Goal: Task Accomplishment & Management: Manage account settings

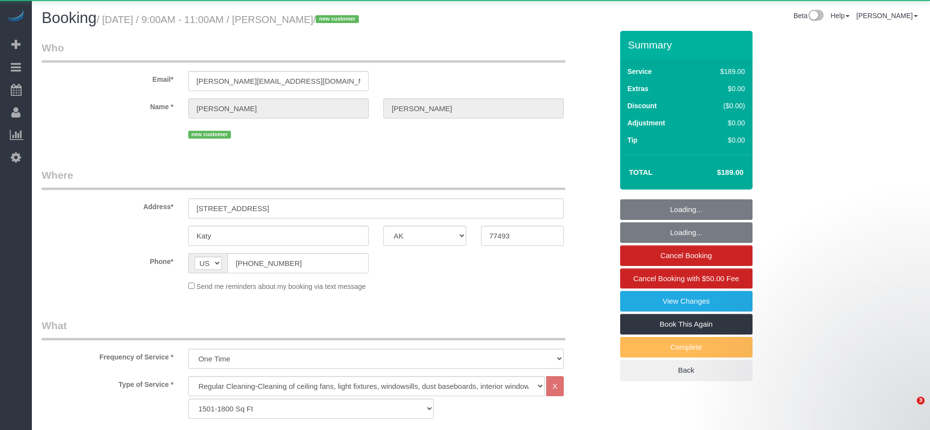
select select "[GEOGRAPHIC_DATA]"
select select "3"
select select "object:2973"
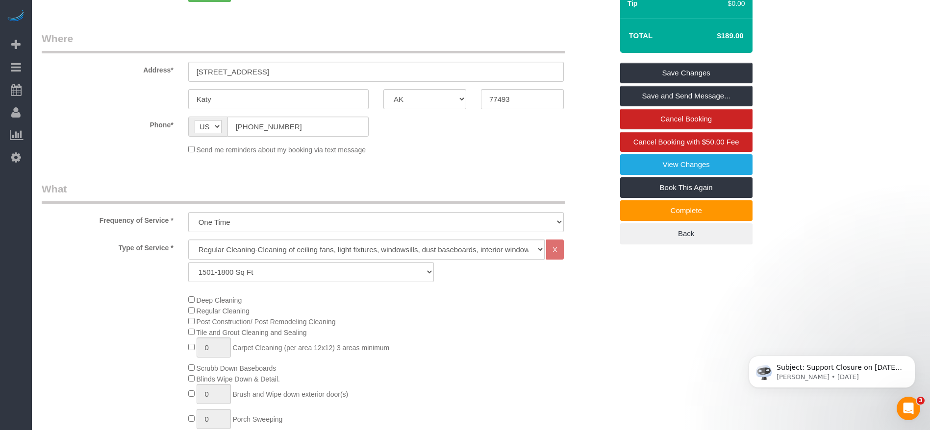
scroll to position [147, 0]
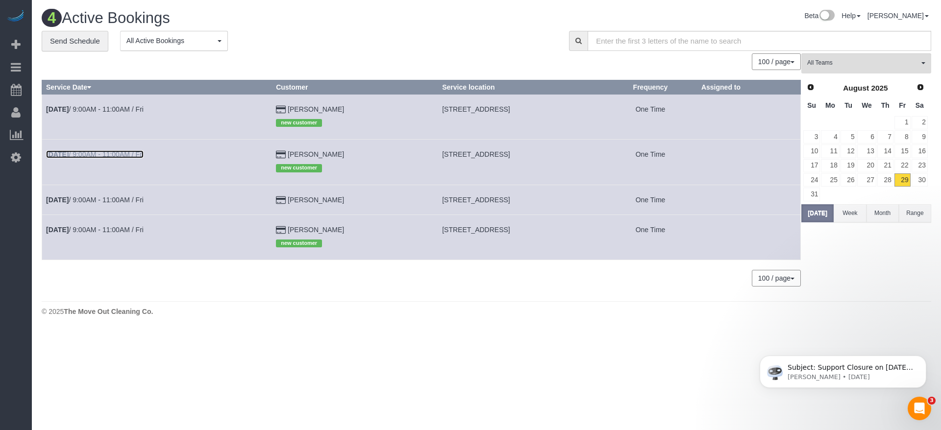
click at [128, 155] on link "[DATE] 9:00AM - 11:00AM / Fri" at bounding box center [95, 154] width 98 height 8
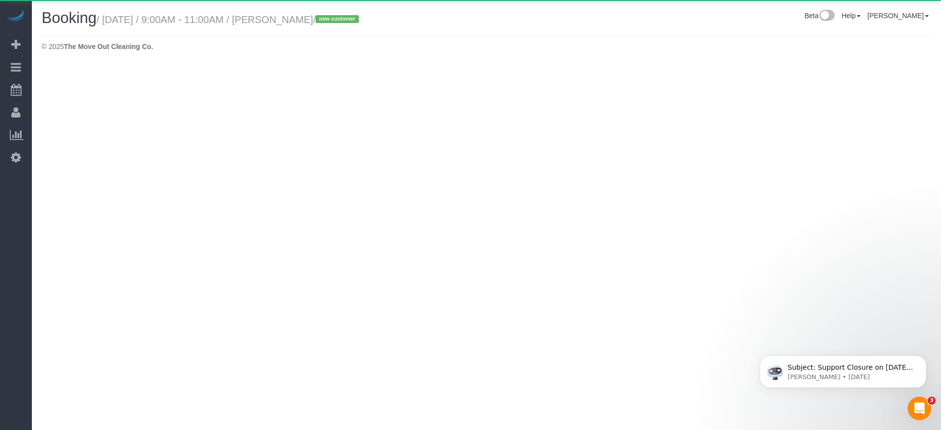
select select "[GEOGRAPHIC_DATA]"
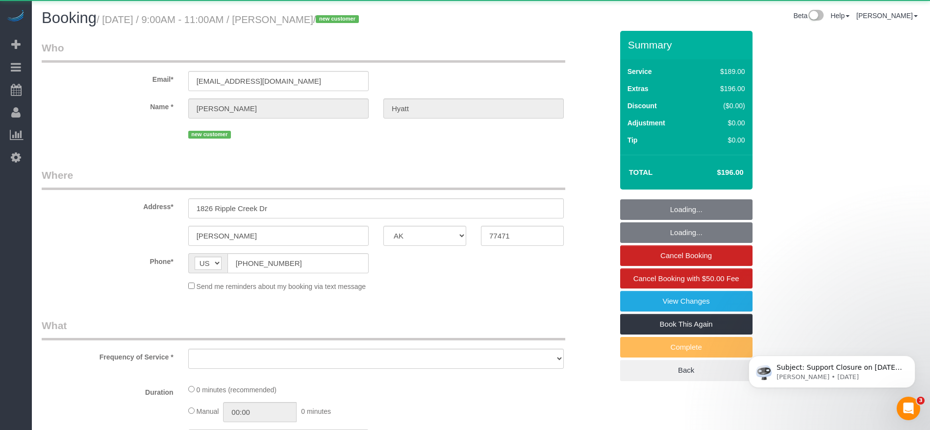
select select "string:fspay-c660a010-0a6e-479f-9df5-e3db63bcf8c5"
select select "object:3489"
select select "3"
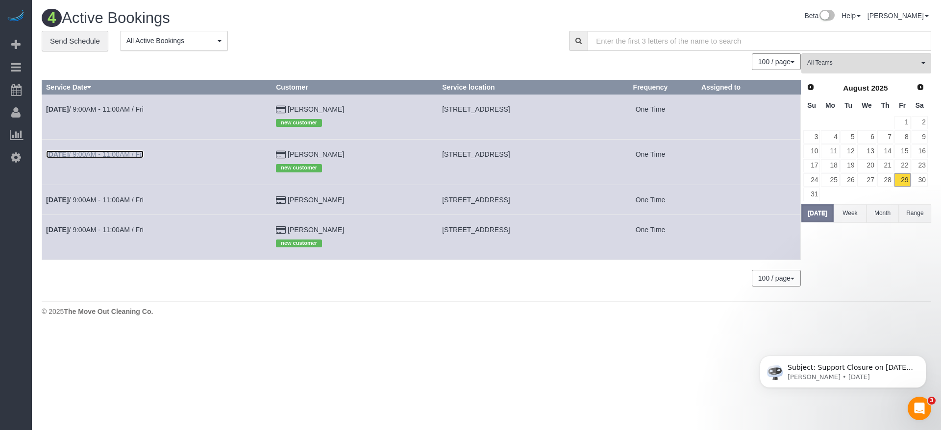
click at [102, 152] on link "[DATE] 9:00AM - 11:00AM / Fri" at bounding box center [95, 154] width 98 height 8
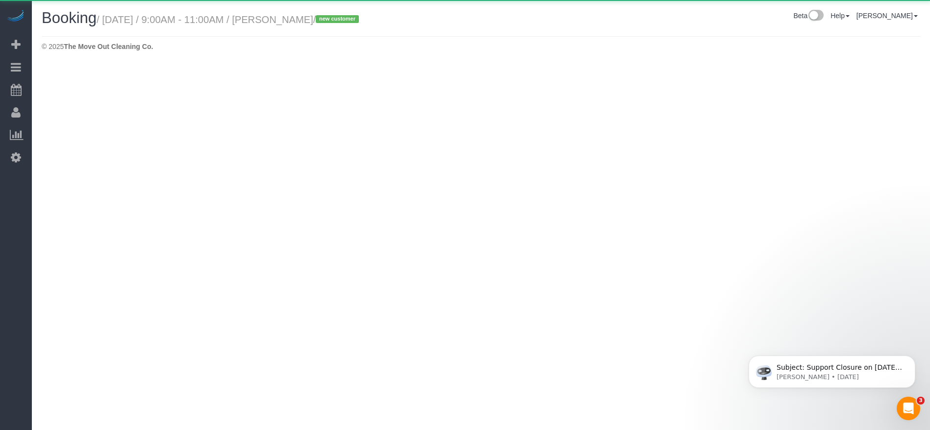
select select "[GEOGRAPHIC_DATA]"
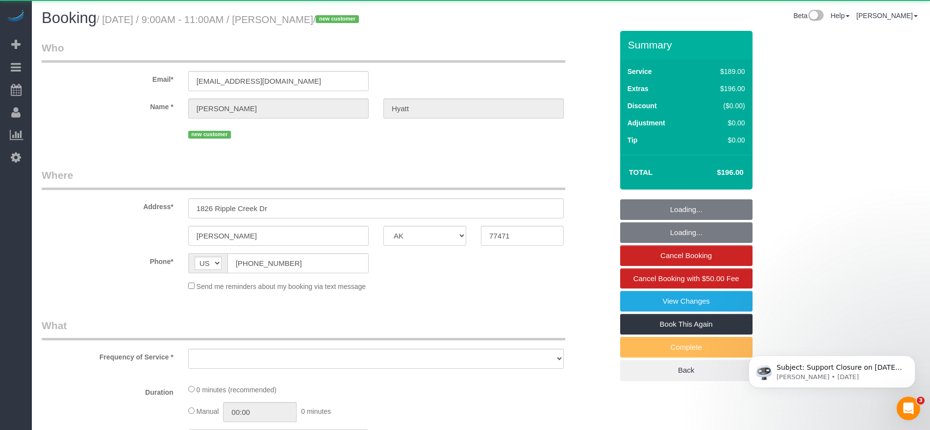
select select "string:fspay-c660a010-0a6e-479f-9df5-e3db63bcf8c5"
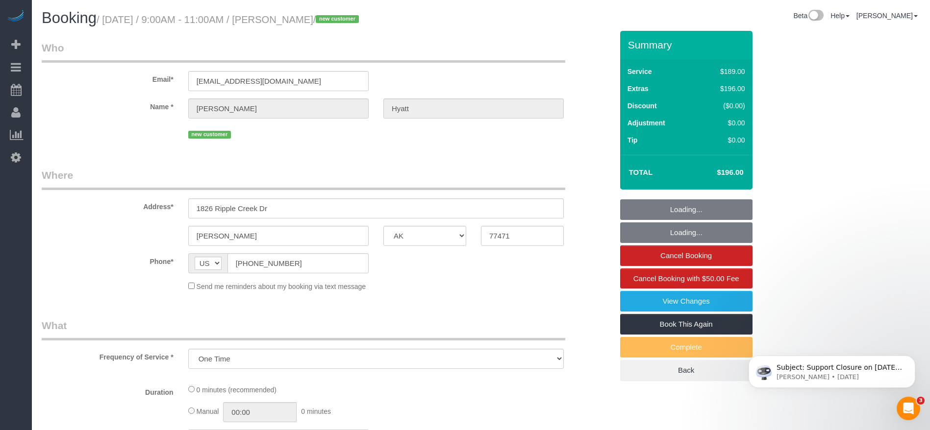
select select "object:4055"
select select "3"
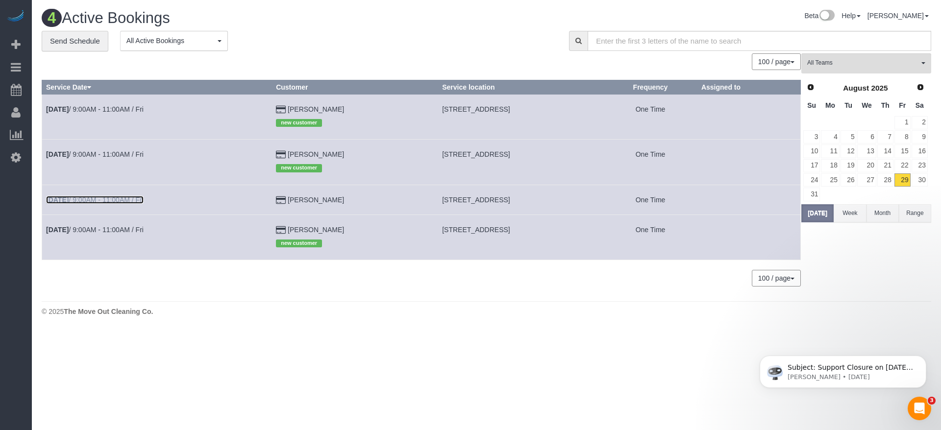
click at [116, 200] on link "[DATE] 9:00AM - 11:00AM / Fri" at bounding box center [95, 200] width 98 height 8
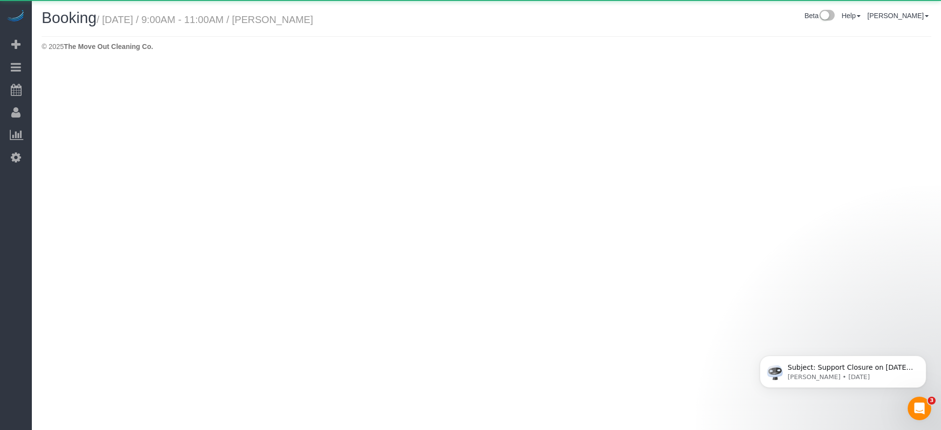
select select "[GEOGRAPHIC_DATA]"
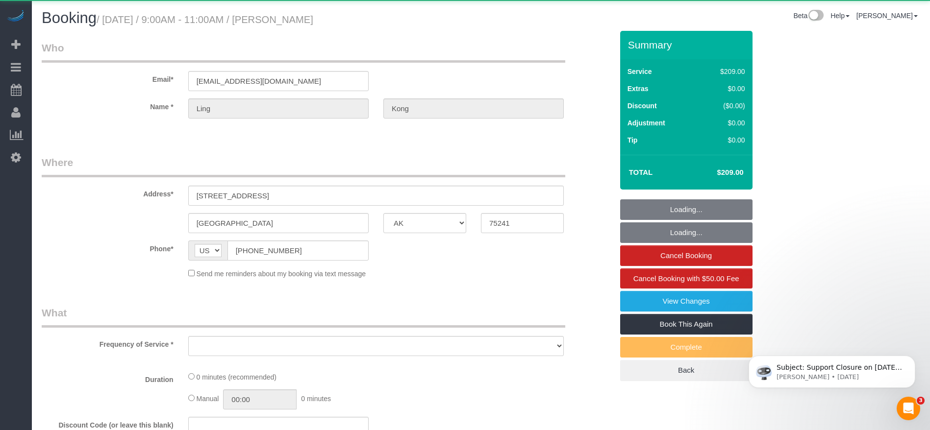
select select "object:4587"
select select "string:fspay-467fe19d-97f3-48ad-833f-c87be1560f19"
select select "3"
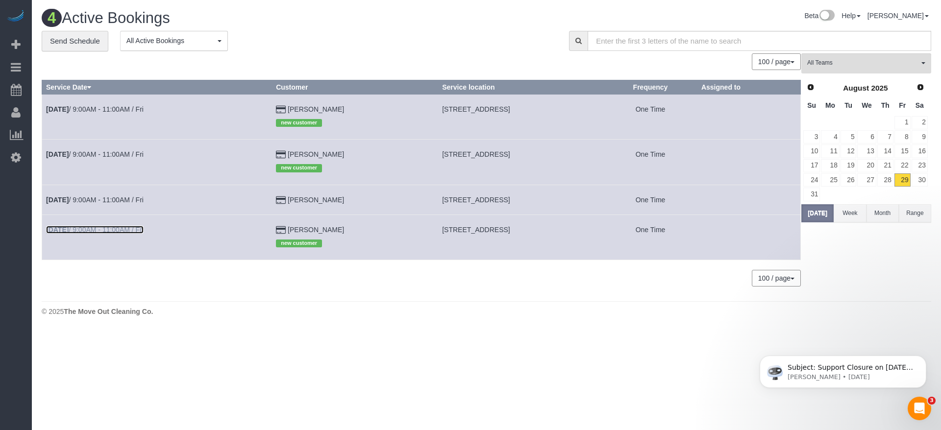
click at [100, 231] on link "[DATE] 9:00AM - 11:00AM / Fri" at bounding box center [95, 230] width 98 height 8
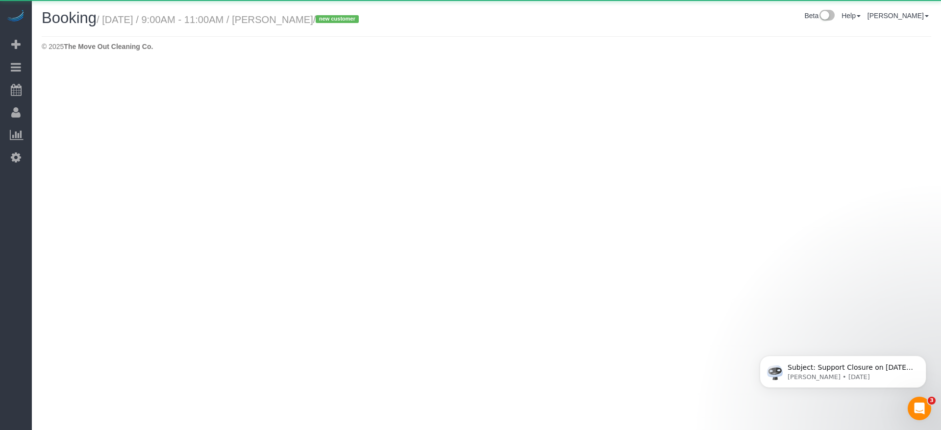
select select "[GEOGRAPHIC_DATA]"
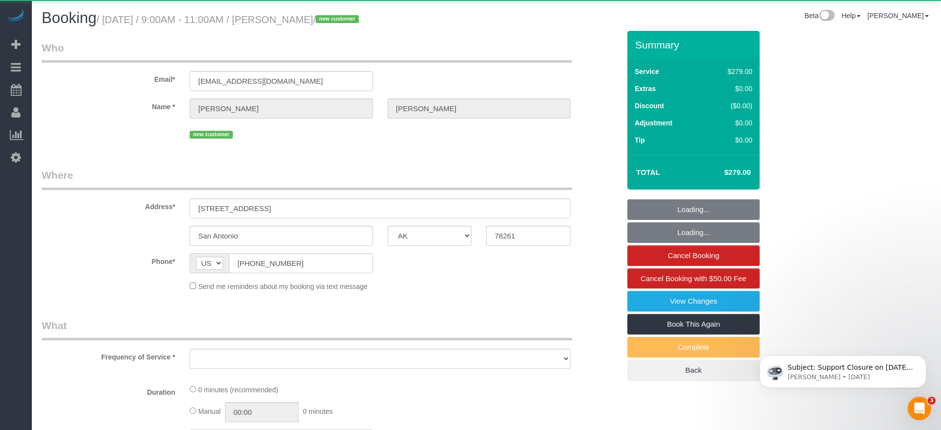
select select "string:fspay-b8cbd459-4988-4c9b-a4fb-9f00f75c5b24"
select select "object:5067"
select select "3"
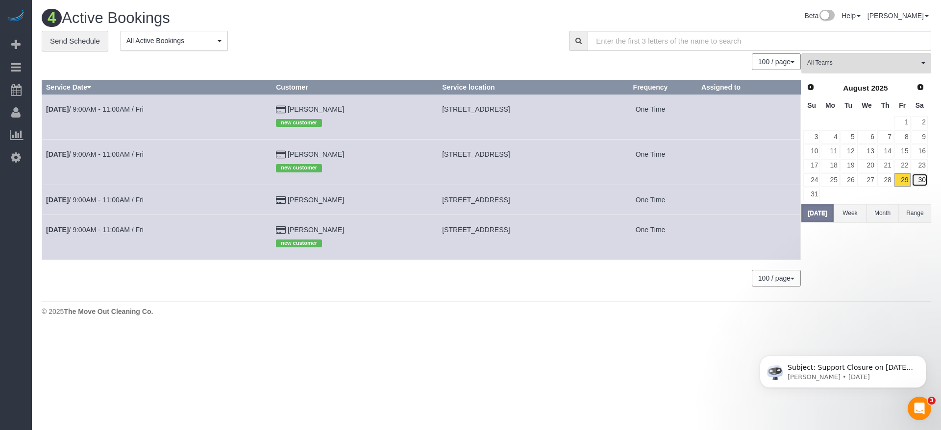
click at [921, 181] on link "30" at bounding box center [920, 179] width 16 height 13
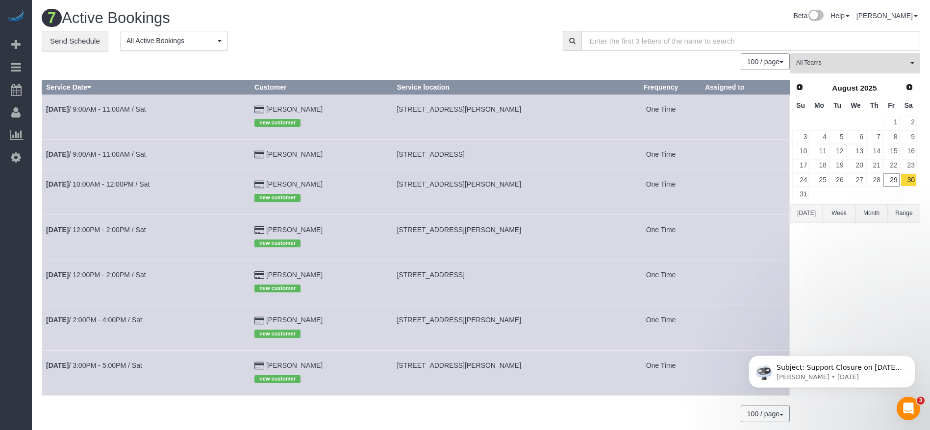
drag, startPoint x: 399, startPoint y: 110, endPoint x: 508, endPoint y: 109, distance: 108.8
click at [508, 109] on td "[STREET_ADDRESS][PERSON_NAME]" at bounding box center [507, 116] width 228 height 45
copy span "[STREET_ADDRESS][PERSON_NAME] ([GEOGRAPHIC_DATA]),"
drag, startPoint x: 402, startPoint y: 154, endPoint x: 487, endPoint y: 155, distance: 84.8
click at [464, 155] on span "[STREET_ADDRESS]" at bounding box center [430, 154] width 68 height 8
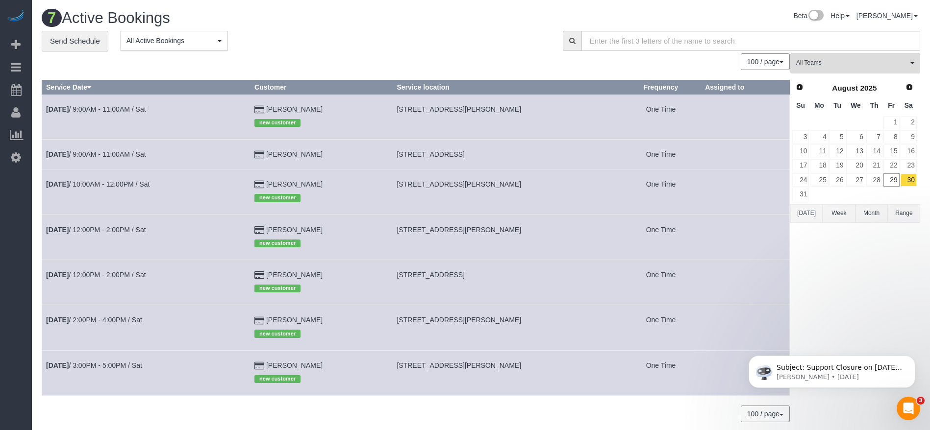
copy span "[STREET_ADDRESS],"
drag, startPoint x: 400, startPoint y: 180, endPoint x: 469, endPoint y: 190, distance: 69.3
click at [469, 190] on td "[STREET_ADDRESS][PERSON_NAME]" at bounding box center [507, 192] width 228 height 45
copy span "[STREET_ADDRESS][PERSON_NAME]"
drag, startPoint x: 400, startPoint y: 231, endPoint x: 475, endPoint y: 237, distance: 75.7
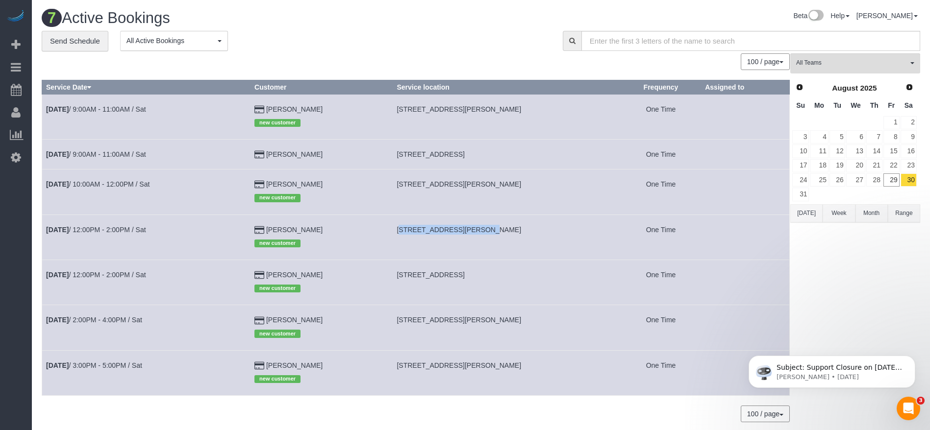
click at [475, 237] on td "[STREET_ADDRESS][PERSON_NAME]" at bounding box center [507, 237] width 228 height 45
click at [436, 237] on td "[STREET_ADDRESS][PERSON_NAME]" at bounding box center [507, 237] width 228 height 45
drag, startPoint x: 403, startPoint y: 231, endPoint x: 468, endPoint y: 235, distance: 64.8
click at [468, 235] on td "[STREET_ADDRESS][PERSON_NAME]" at bounding box center [507, 237] width 228 height 45
copy span "[STREET_ADDRESS][PERSON_NAME]"
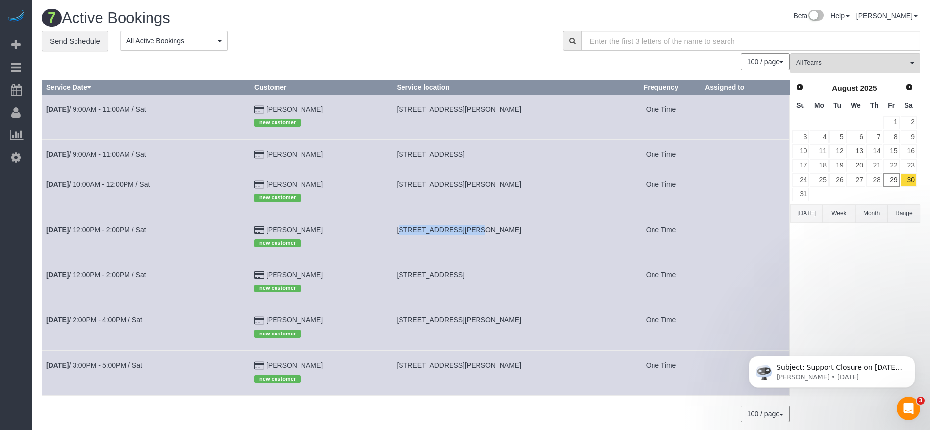
drag, startPoint x: 403, startPoint y: 275, endPoint x: 481, endPoint y: 276, distance: 77.4
click at [464, 276] on span "[STREET_ADDRESS]" at bounding box center [430, 275] width 68 height 8
copy span "[STREET_ADDRESS],"
drag, startPoint x: 403, startPoint y: 323, endPoint x: 482, endPoint y: 324, distance: 78.9
click at [482, 324] on td "[STREET_ADDRESS][PERSON_NAME]" at bounding box center [507, 327] width 228 height 45
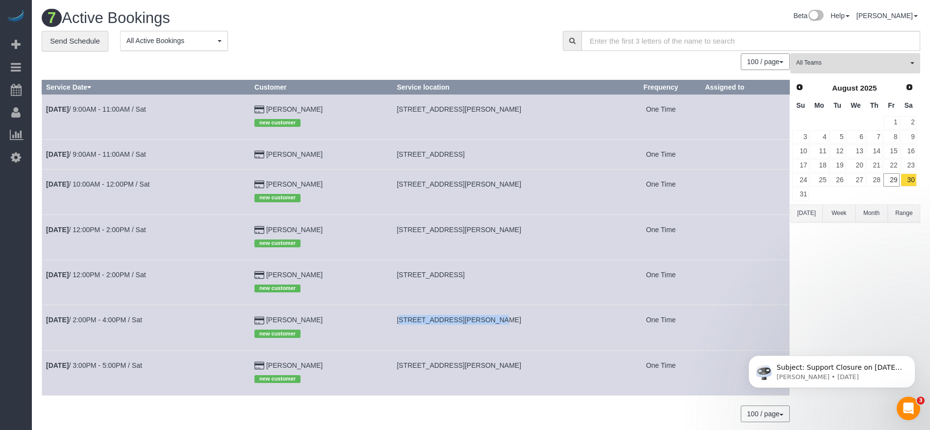
copy span "[STREET_ADDRESS][PERSON_NAME],"
drag, startPoint x: 400, startPoint y: 367, endPoint x: 446, endPoint y: 366, distance: 46.1
click at [446, 366] on td "[STREET_ADDRESS][PERSON_NAME]" at bounding box center [507, 372] width 228 height 45
copy span "[STREET_ADDRESS][PERSON_NAME]"
click at [914, 179] on link "30" at bounding box center [908, 179] width 16 height 13
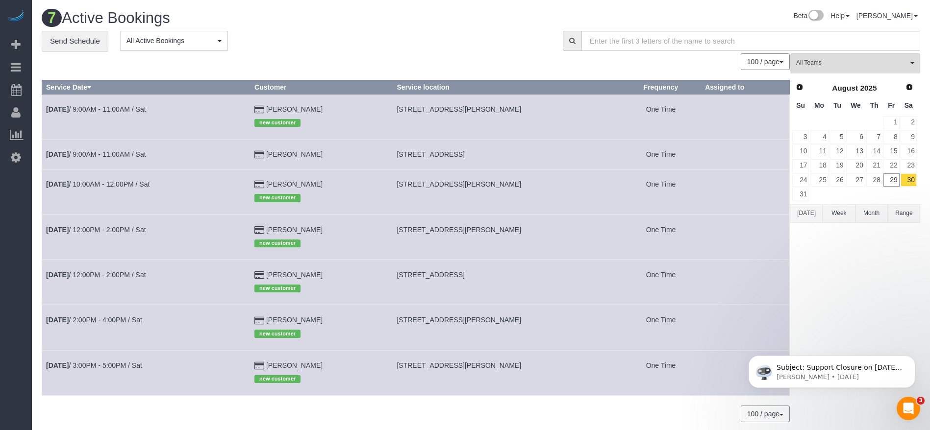
drag, startPoint x: 402, startPoint y: 108, endPoint x: 569, endPoint y: 112, distance: 167.2
click at [569, 112] on td "[STREET_ADDRESS][PERSON_NAME]" at bounding box center [507, 116] width 228 height 45
copy span "[STREET_ADDRESS][PERSON_NAME]"
click at [113, 181] on link "[DATE] 10:00AM - 12:00PM / Sat" at bounding box center [97, 184] width 103 height 8
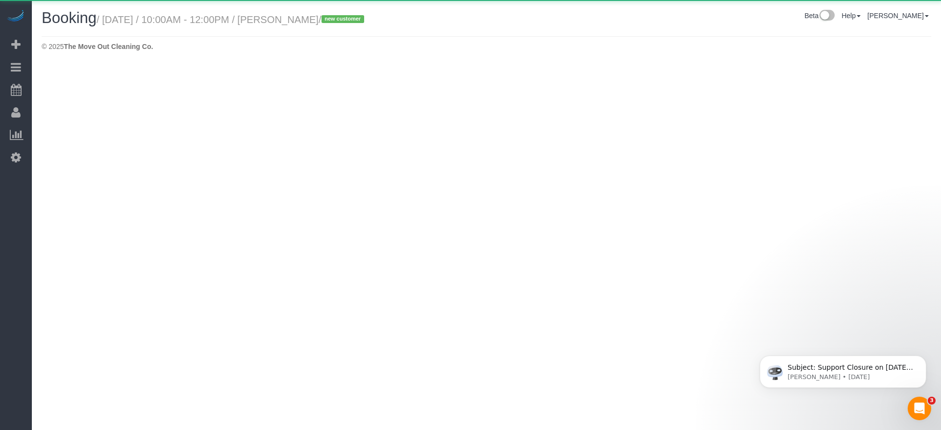
select select "[GEOGRAPHIC_DATA]"
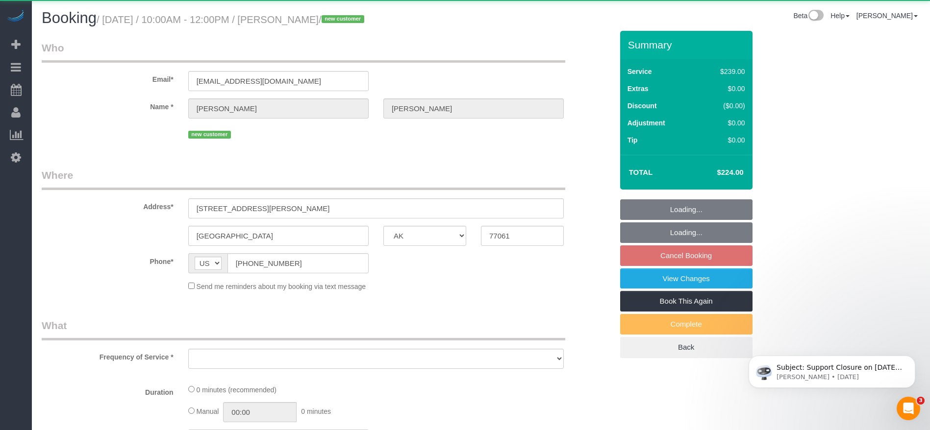
select select "object:5753"
select select "string:fspay-36337220-df95-4c7a-a271-367b2ae661c5"
select select "object:5770"
select select "3"
select select "spot107"
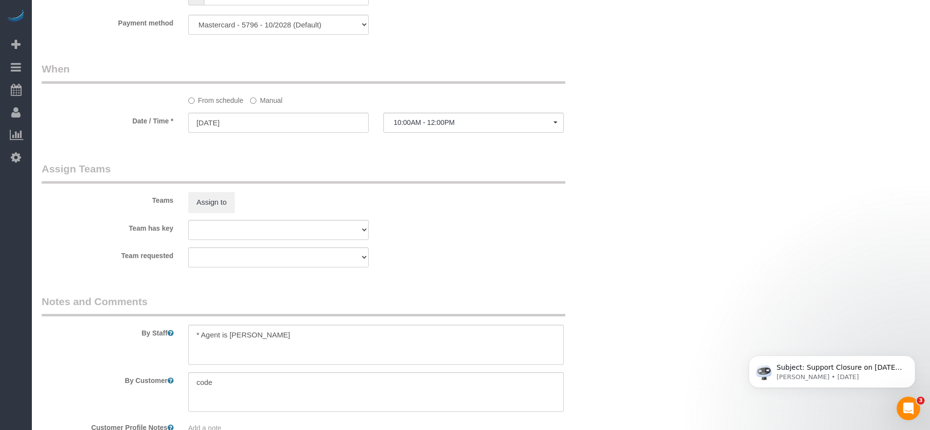
scroll to position [882, 0]
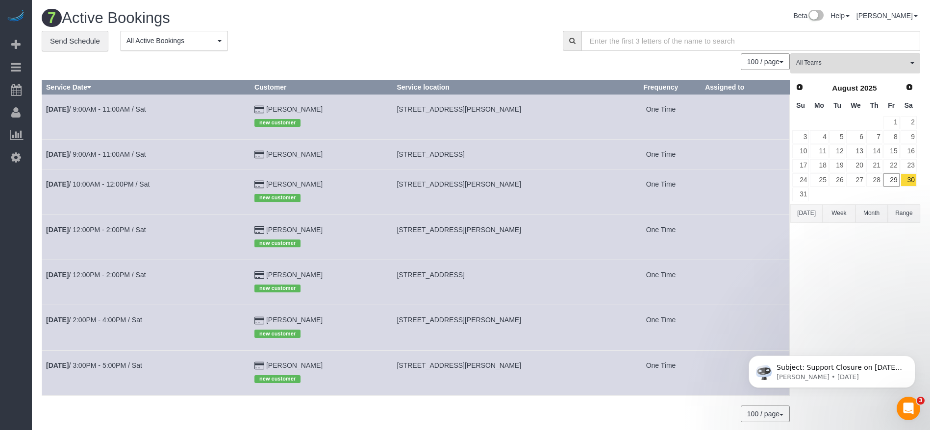
drag, startPoint x: 402, startPoint y: 183, endPoint x: 531, endPoint y: 185, distance: 128.4
click at [531, 185] on td "[STREET_ADDRESS][PERSON_NAME]" at bounding box center [507, 192] width 228 height 45
copy span "[STREET_ADDRESS][PERSON_NAME]"
click at [146, 109] on link "[DATE] 9:00AM - 11:00AM / Sat" at bounding box center [96, 109] width 100 height 8
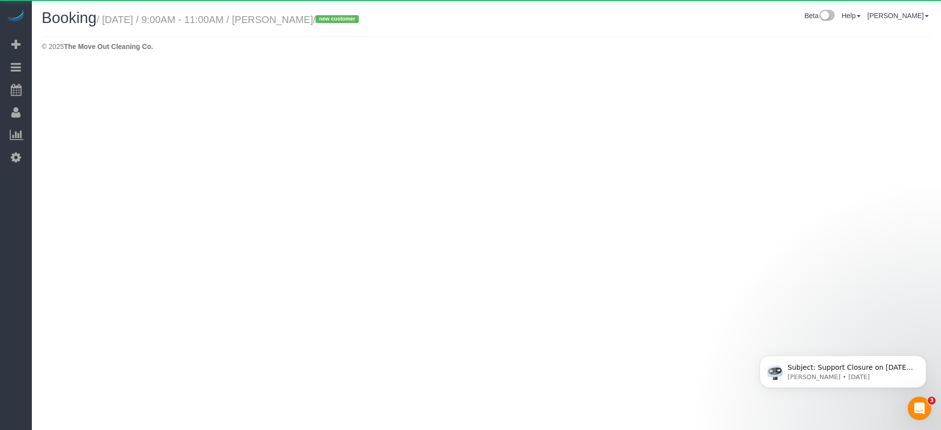
select select "[GEOGRAPHIC_DATA]"
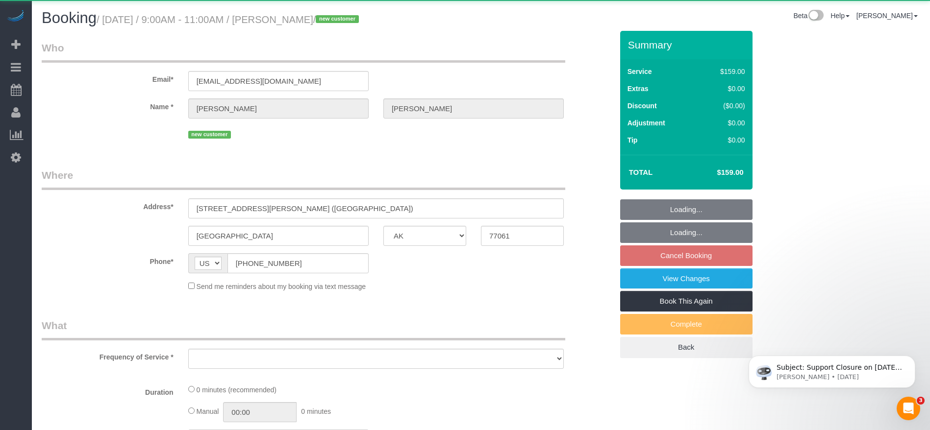
select select "string:fspay-36337220-df95-4c7a-a271-367b2ae661c5"
select select "3"
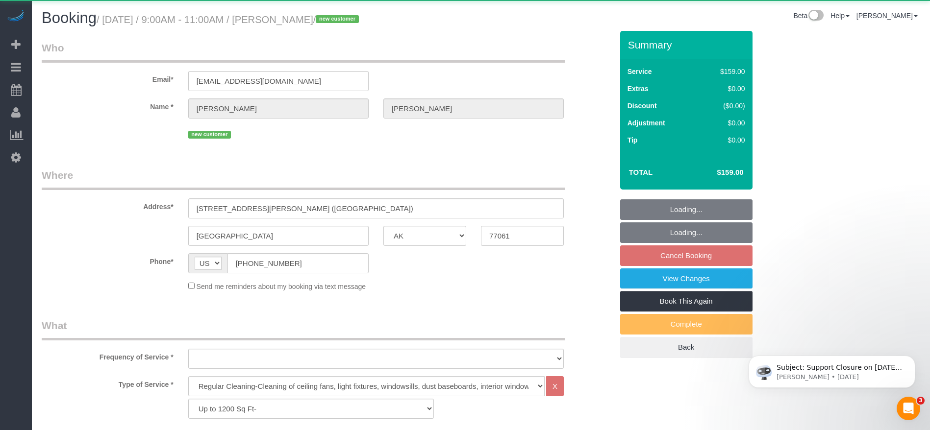
select select "object:6406"
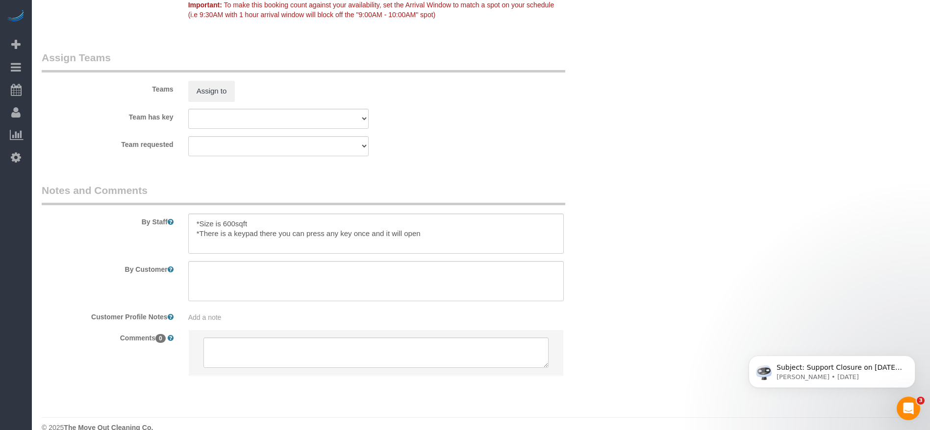
scroll to position [1005, 0]
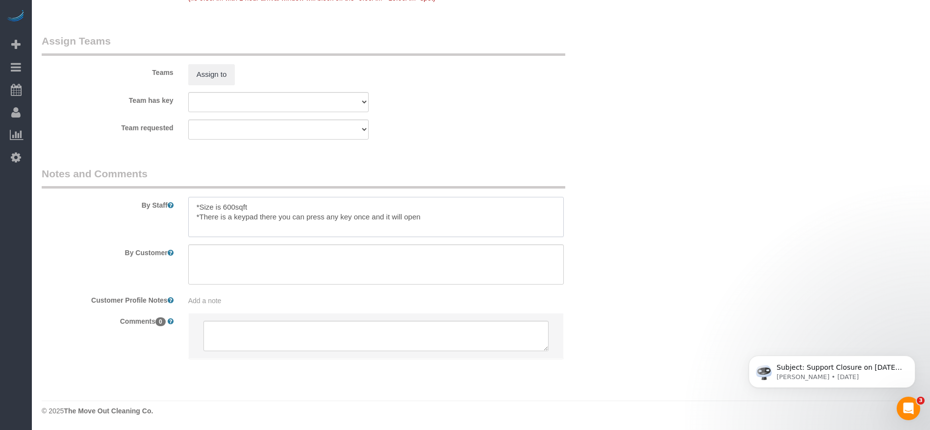
drag, startPoint x: 201, startPoint y: 216, endPoint x: 429, endPoint y: 217, distance: 228.4
click at [429, 217] on textarea at bounding box center [375, 217] width 375 height 40
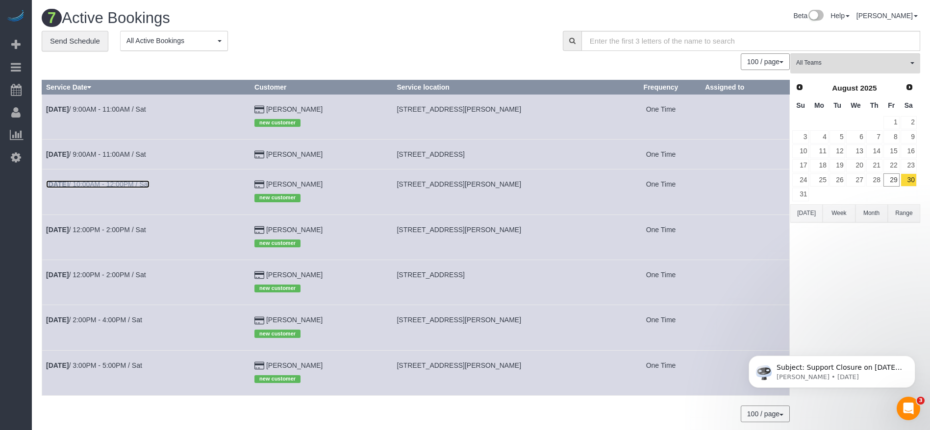
click at [120, 184] on link "[DATE] 10:00AM - 12:00PM / Sat" at bounding box center [97, 184] width 103 height 8
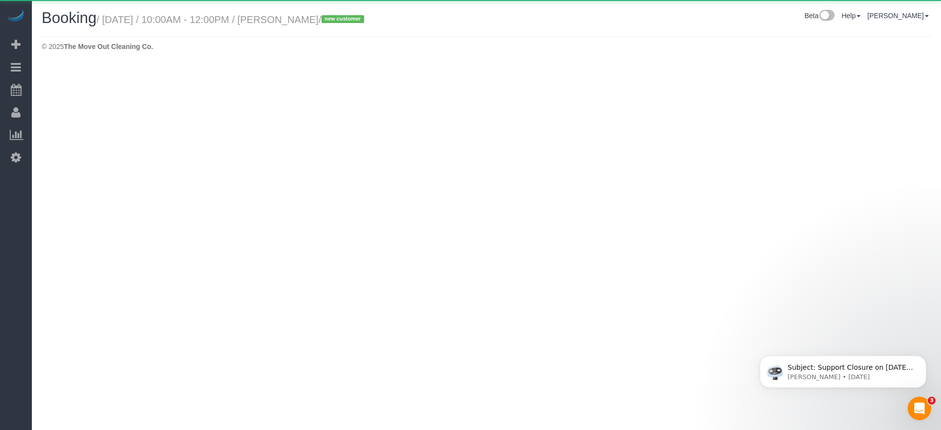
select select "[GEOGRAPHIC_DATA]"
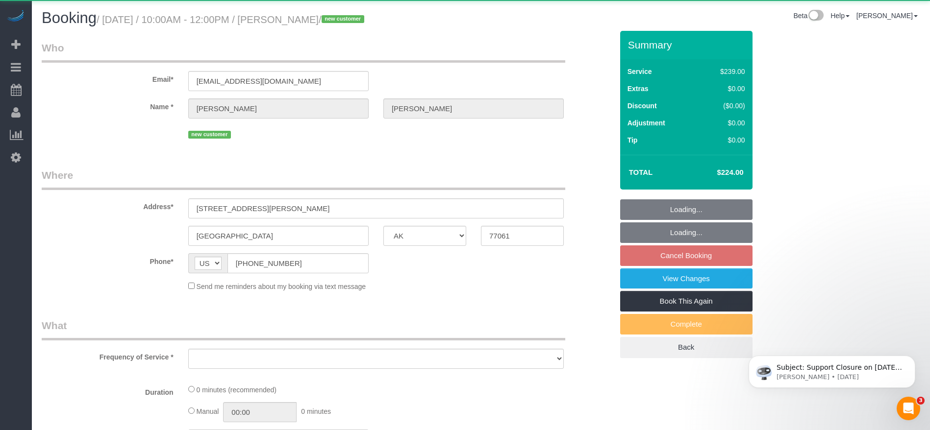
select select "string:fspay-36337220-df95-4c7a-a271-367b2ae661c5"
select select "object:6917"
select select "3"
select select "spot157"
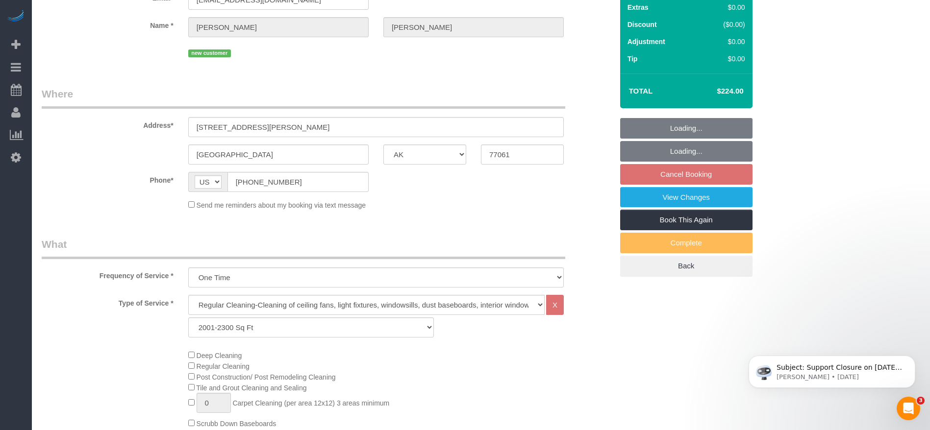
scroll to position [147, 0]
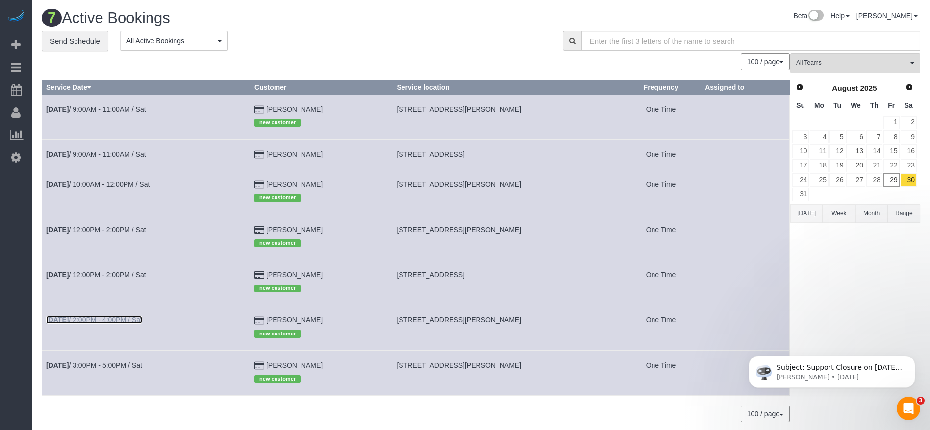
click at [83, 318] on link "[DATE] 2:00PM - 4:00PM / Sat" at bounding box center [94, 320] width 96 height 8
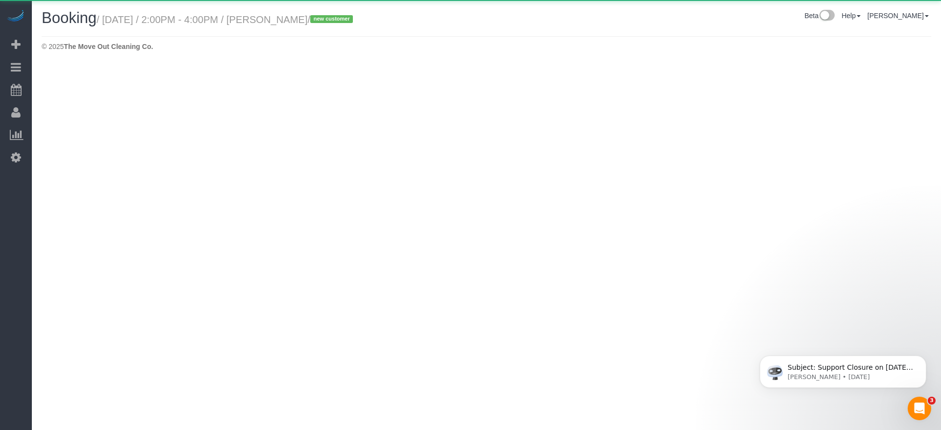
select select "[GEOGRAPHIC_DATA]"
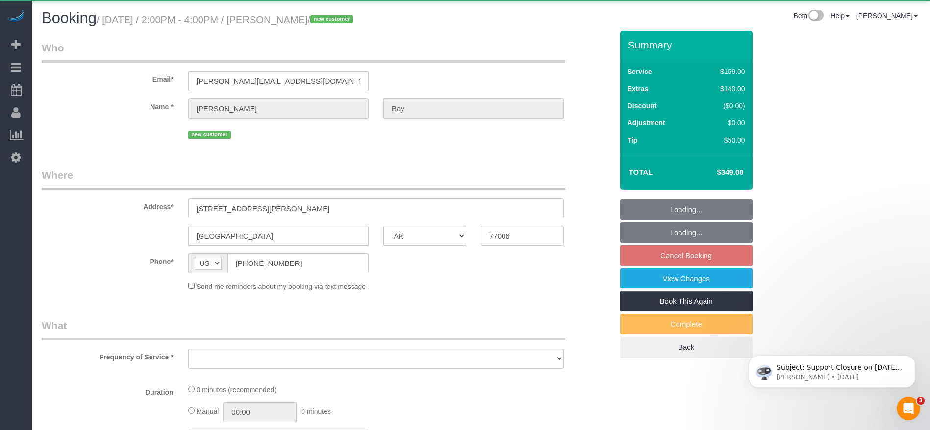
select select "string:fspay-2f229109-a088-45bd-b976-3372ce79408e"
select select "object:7544"
select select "3"
select select "spot184"
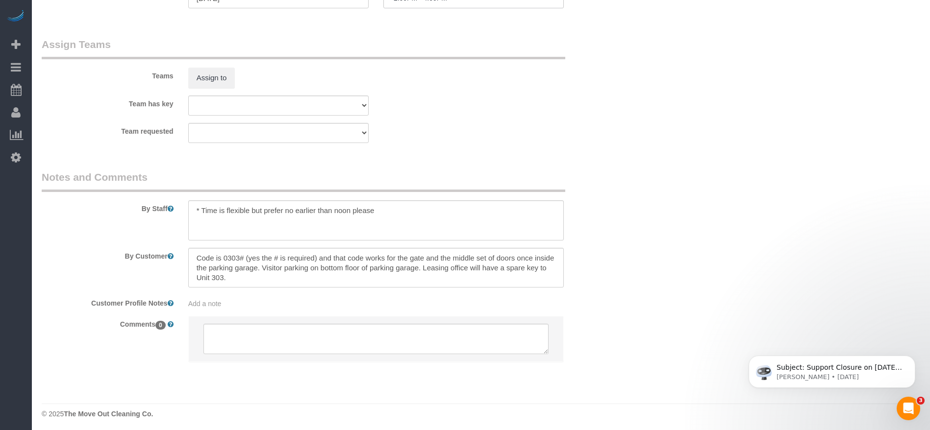
scroll to position [951, 0]
drag, startPoint x: 195, startPoint y: 254, endPoint x: 235, endPoint y: 279, distance: 47.3
click at [235, 279] on textarea at bounding box center [375, 265] width 375 height 40
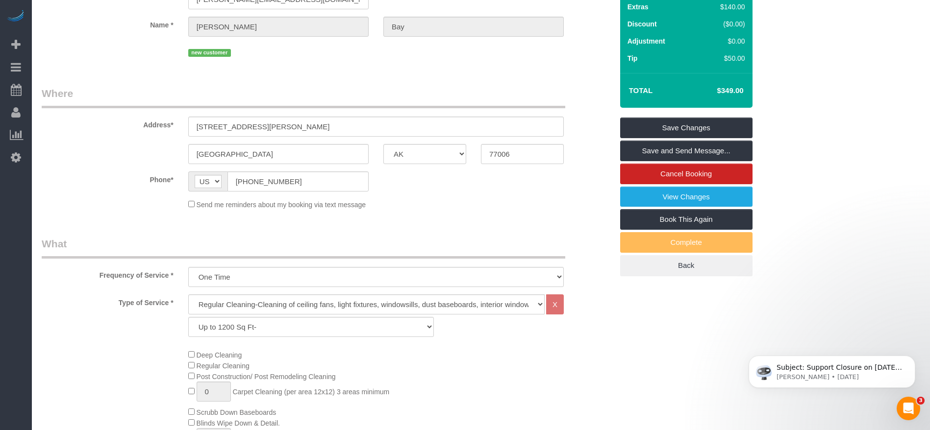
scroll to position [0, 0]
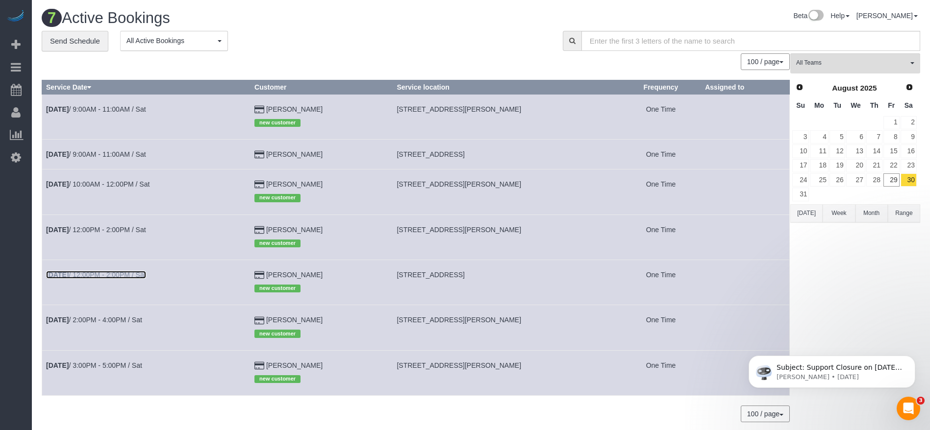
click at [109, 276] on link "[DATE] 12:00PM - 2:00PM / Sat" at bounding box center [96, 275] width 100 height 8
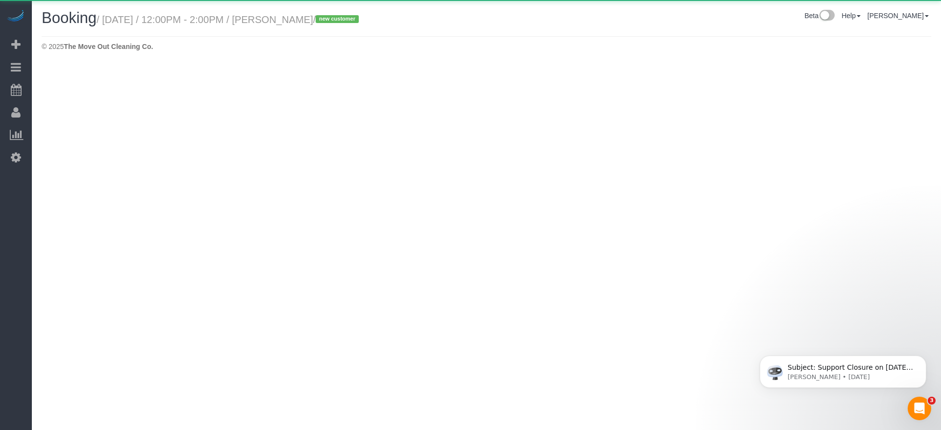
select select "[GEOGRAPHIC_DATA]"
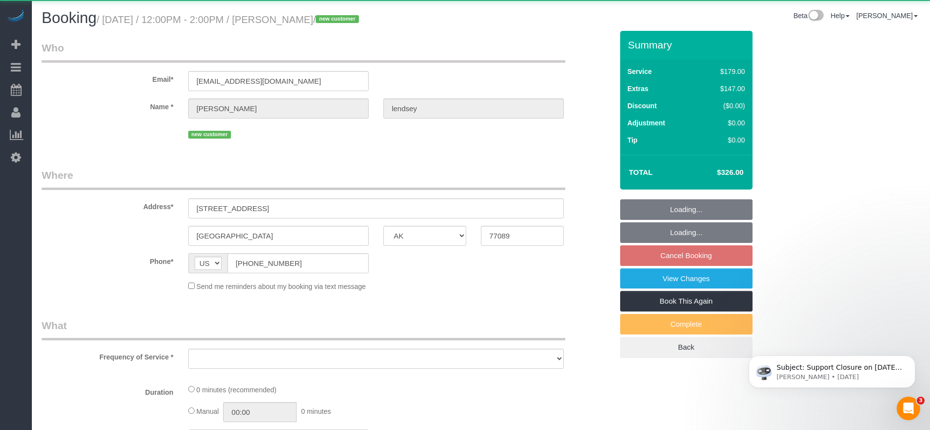
select select "object:8116"
select select "string:fspay-6127a8f5-3143-4e5e-89cc-81f7b4360565"
select select "3"
select select "spot208"
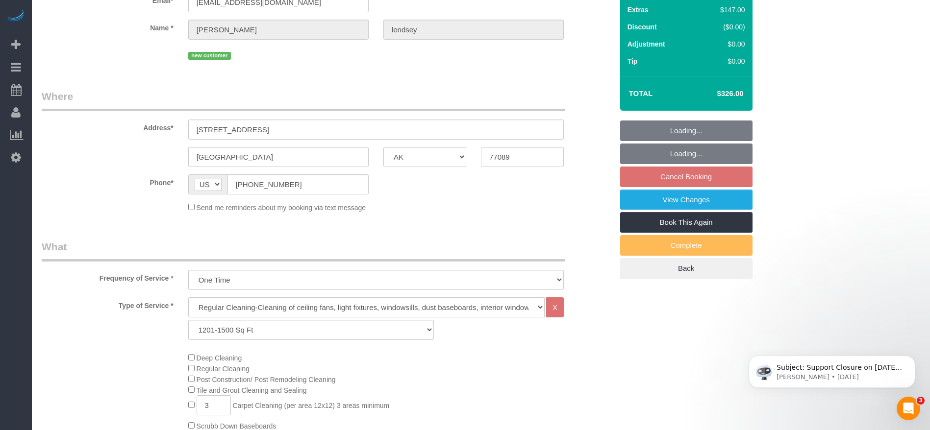
scroll to position [221, 0]
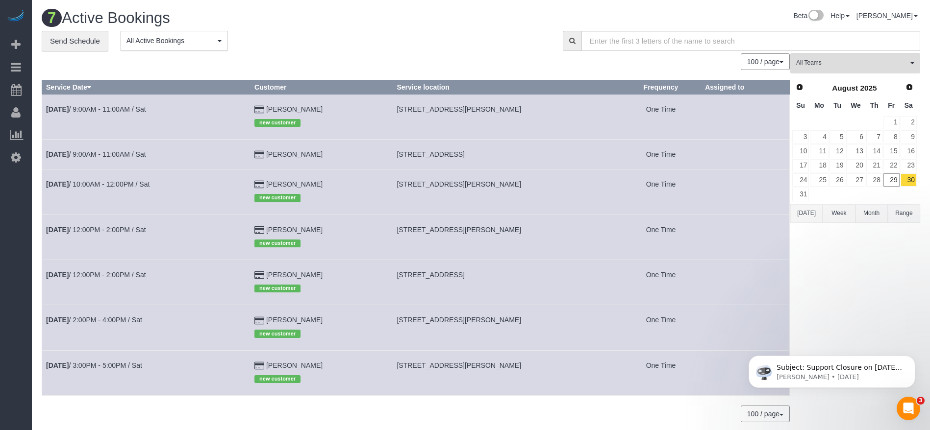
drag, startPoint x: 403, startPoint y: 152, endPoint x: 552, endPoint y: 151, distance: 149.5
click at [552, 151] on td "[STREET_ADDRESS]" at bounding box center [507, 155] width 228 height 30
copy span "[STREET_ADDRESS]"
click at [156, 148] on td "[DATE] 9:00AM - 11:00AM / Sat" at bounding box center [146, 155] width 208 height 30
click at [148, 148] on td "[DATE] 9:00AM - 11:00AM / Sat" at bounding box center [146, 155] width 208 height 30
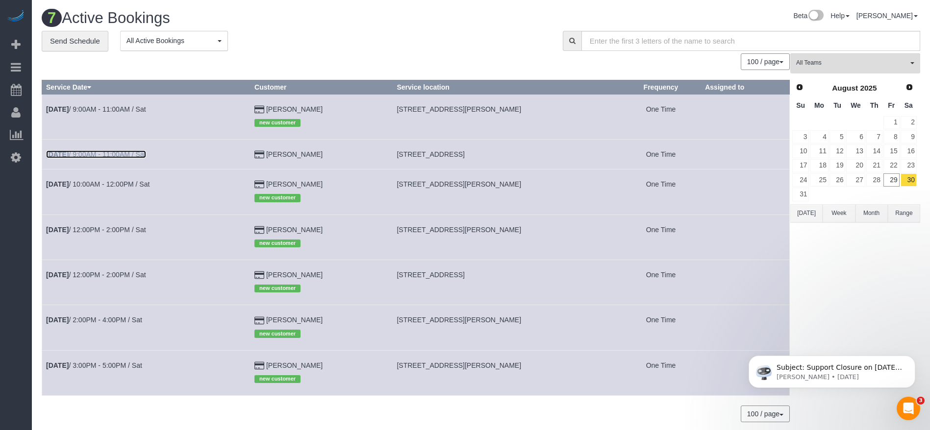
click at [146, 153] on link "[DATE] 9:00AM - 11:00AM / Sat" at bounding box center [96, 154] width 100 height 8
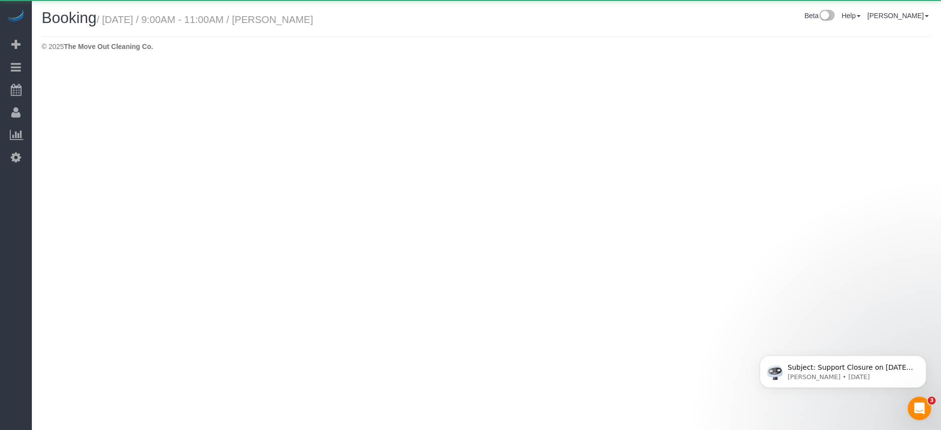
select select "[GEOGRAPHIC_DATA]"
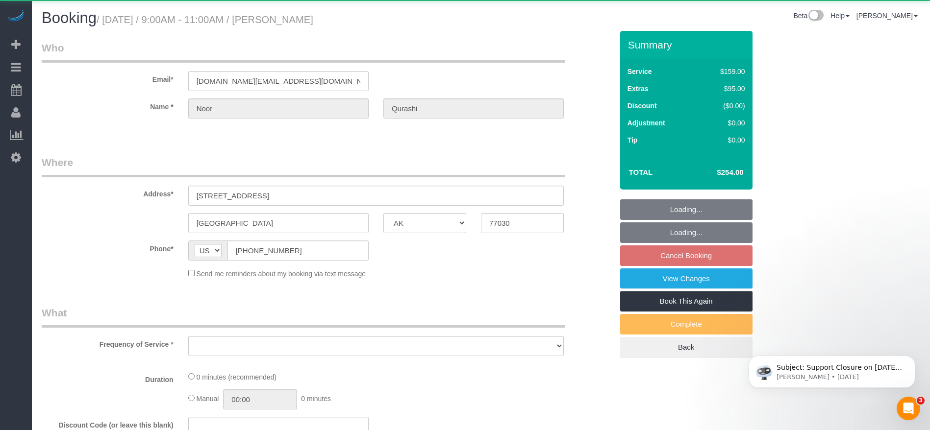
select select "object:8656"
select select "string:fspay-d85766bc-32c0-4ef5-926c-785fbea0561d"
select select "3"
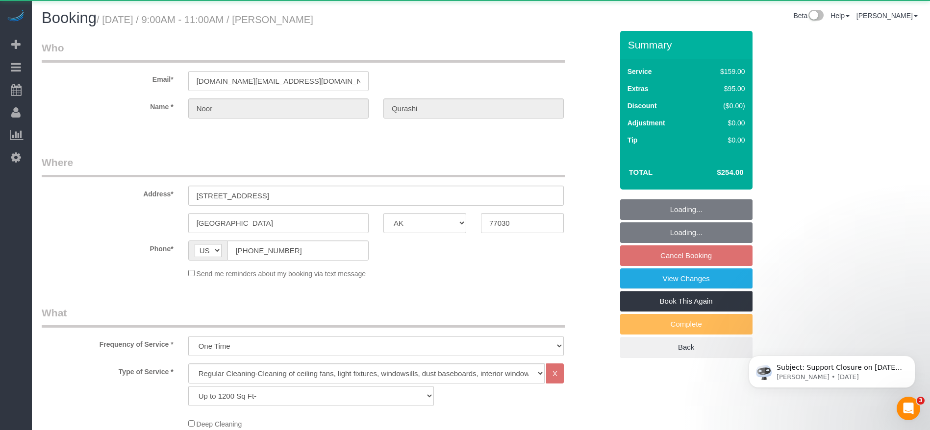
select select "object:8682"
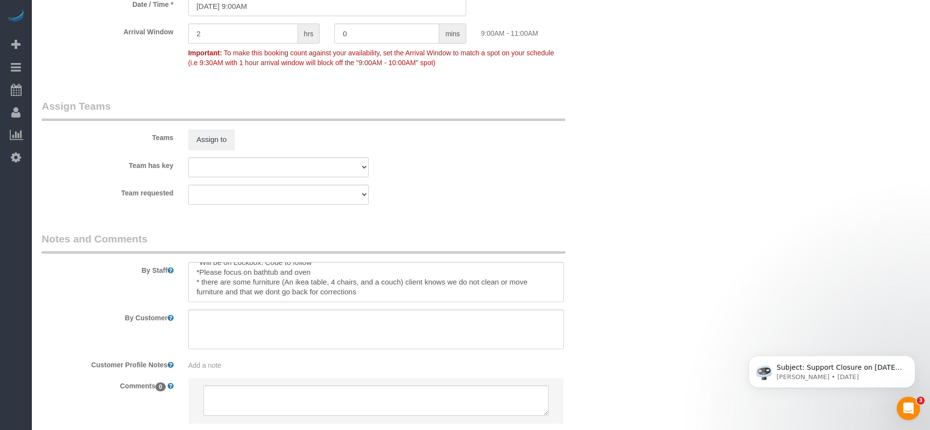
scroll to position [845, 0]
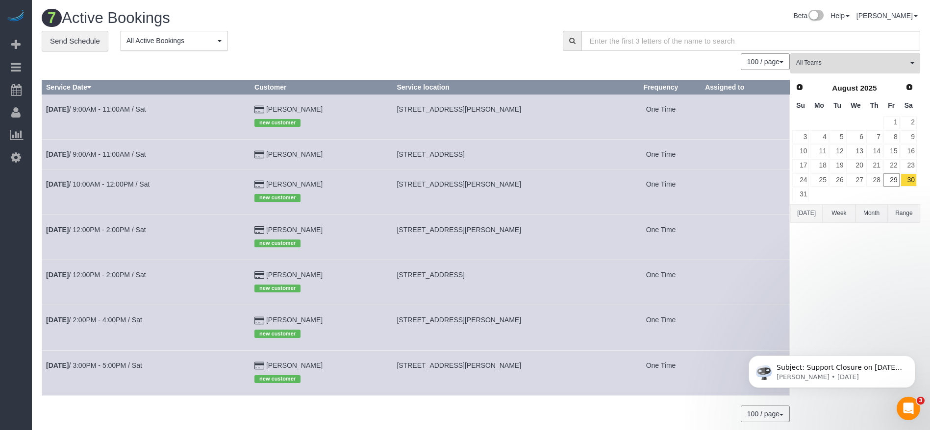
drag, startPoint x: 403, startPoint y: 227, endPoint x: 545, endPoint y: 235, distance: 142.3
click at [545, 235] on td "[STREET_ADDRESS][PERSON_NAME]" at bounding box center [507, 237] width 228 height 45
click at [133, 228] on link "[DATE] 12:00PM - 2:00PM / Sat" at bounding box center [96, 230] width 100 height 8
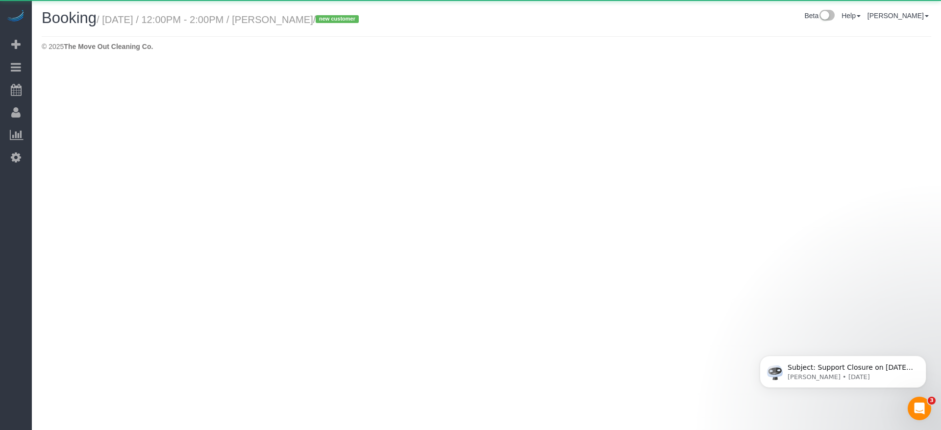
select select "[GEOGRAPHIC_DATA]"
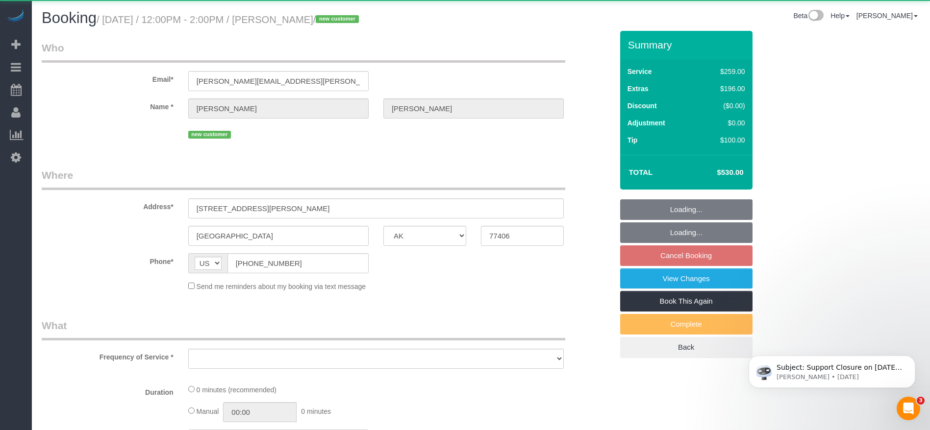
select select "object:9251"
select select "string:fspay-82aa78ac-19f2-472c-81bb-9d3fc1399b49"
select select "3"
select select "spot258"
